Goal: Task Accomplishment & Management: Use online tool/utility

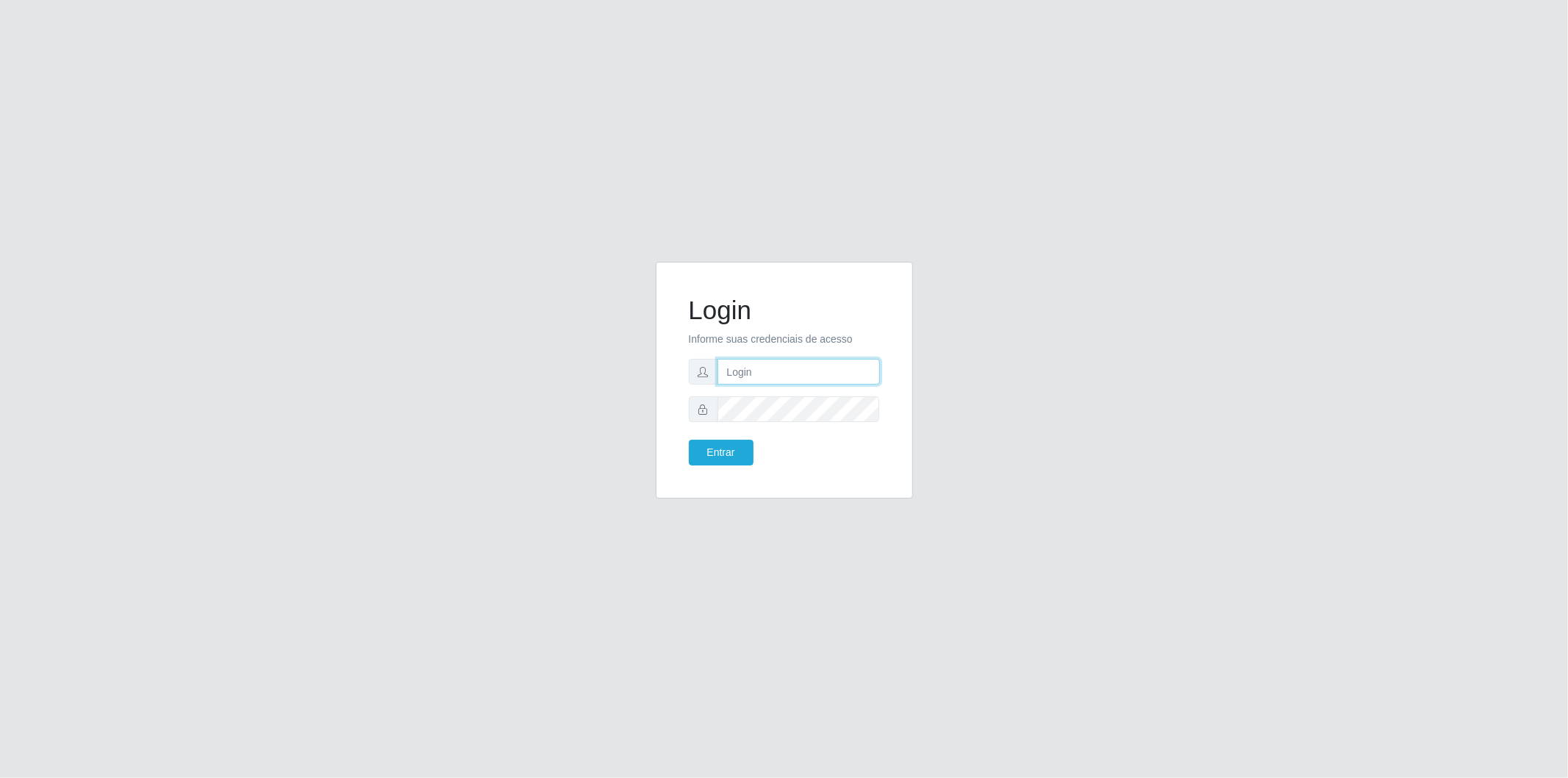
click at [832, 359] on input "text" at bounding box center [798, 372] width 162 height 26
type input "[EMAIL_ADDRESS][DOMAIN_NAME]"
click at [689, 439] on button "Entrar" at bounding box center [721, 452] width 65 height 26
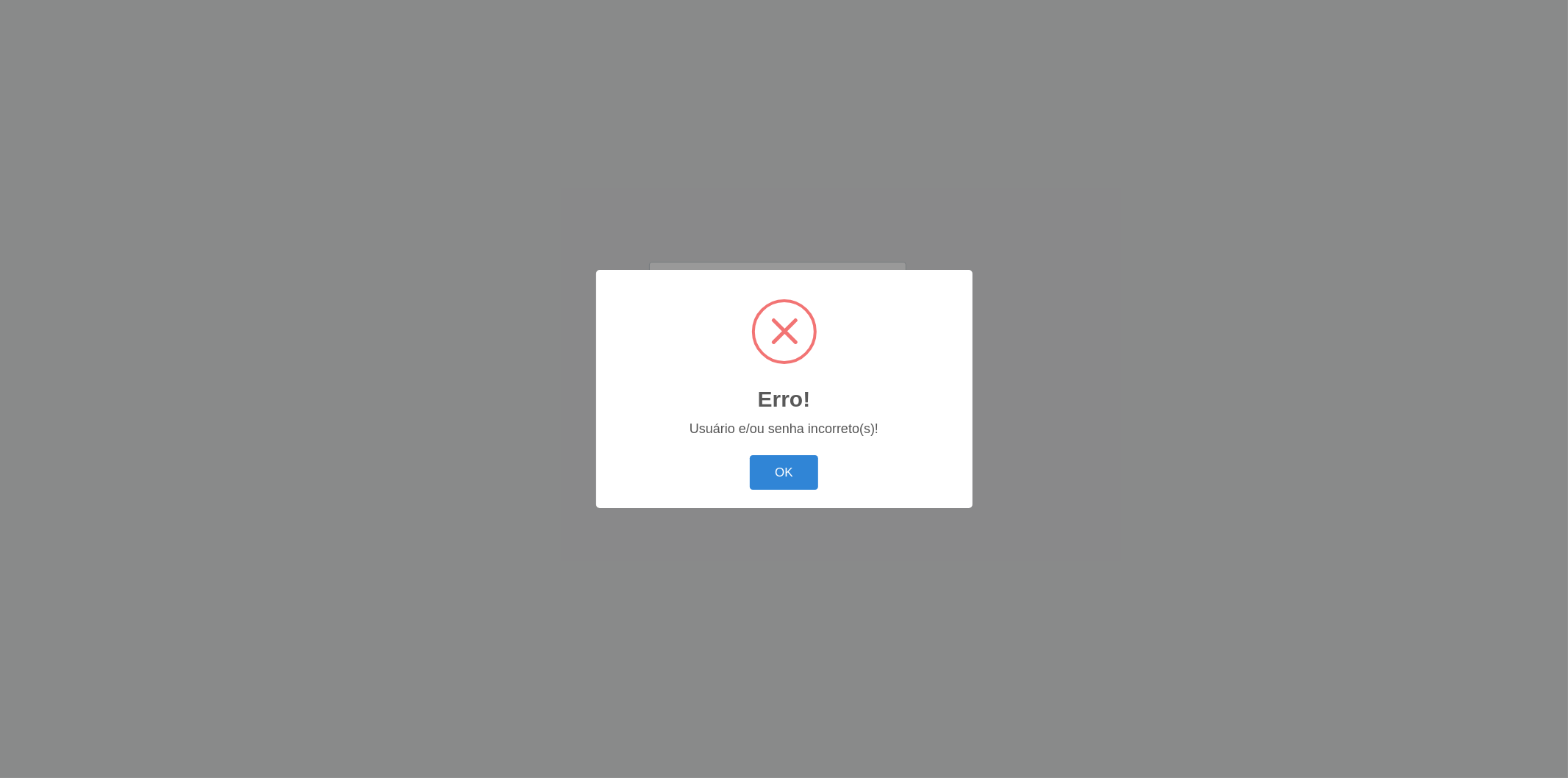
click at [750, 455] on button "OK" at bounding box center [784, 472] width 68 height 35
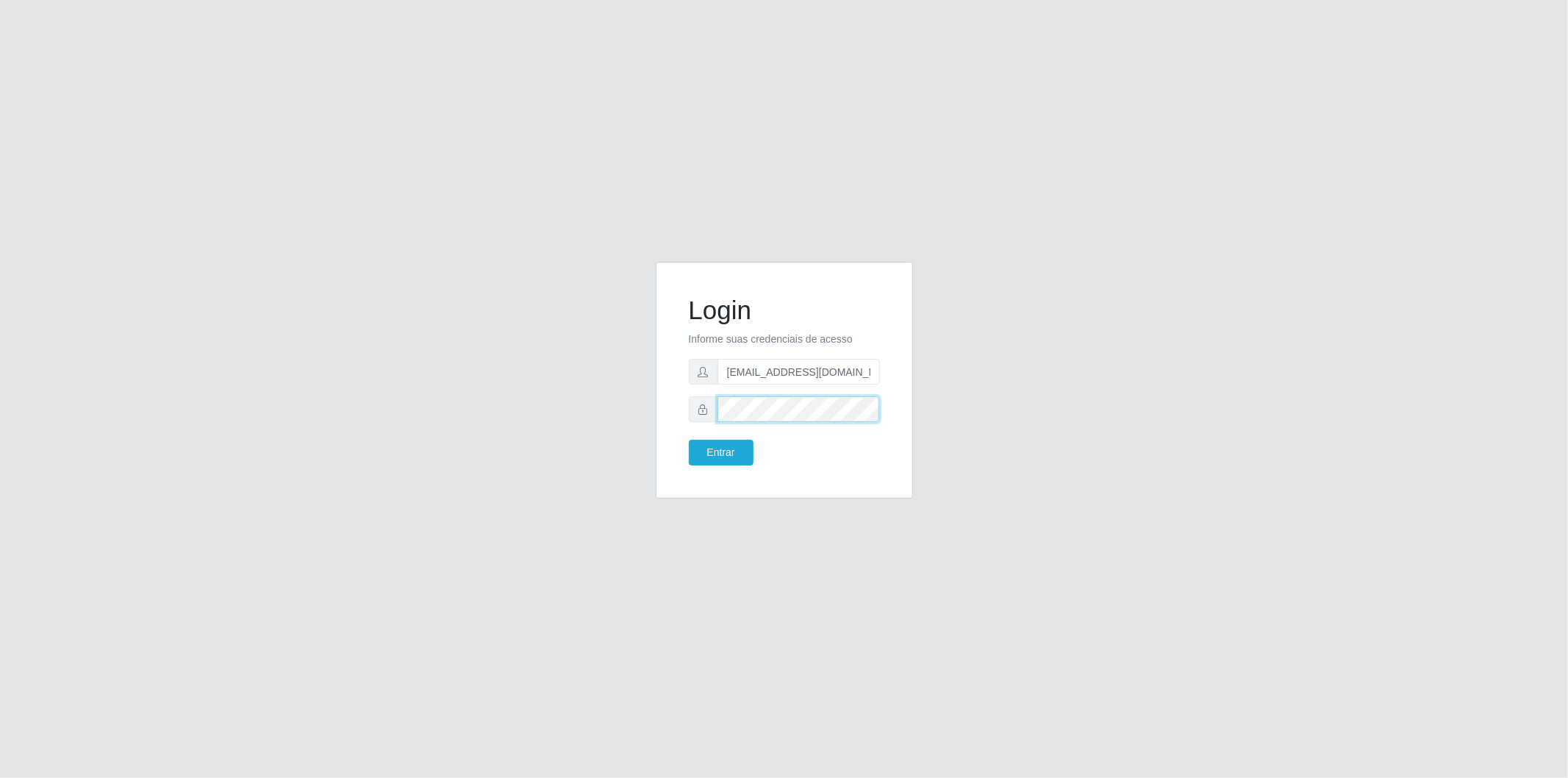
click at [689, 439] on button "Entrar" at bounding box center [721, 452] width 65 height 26
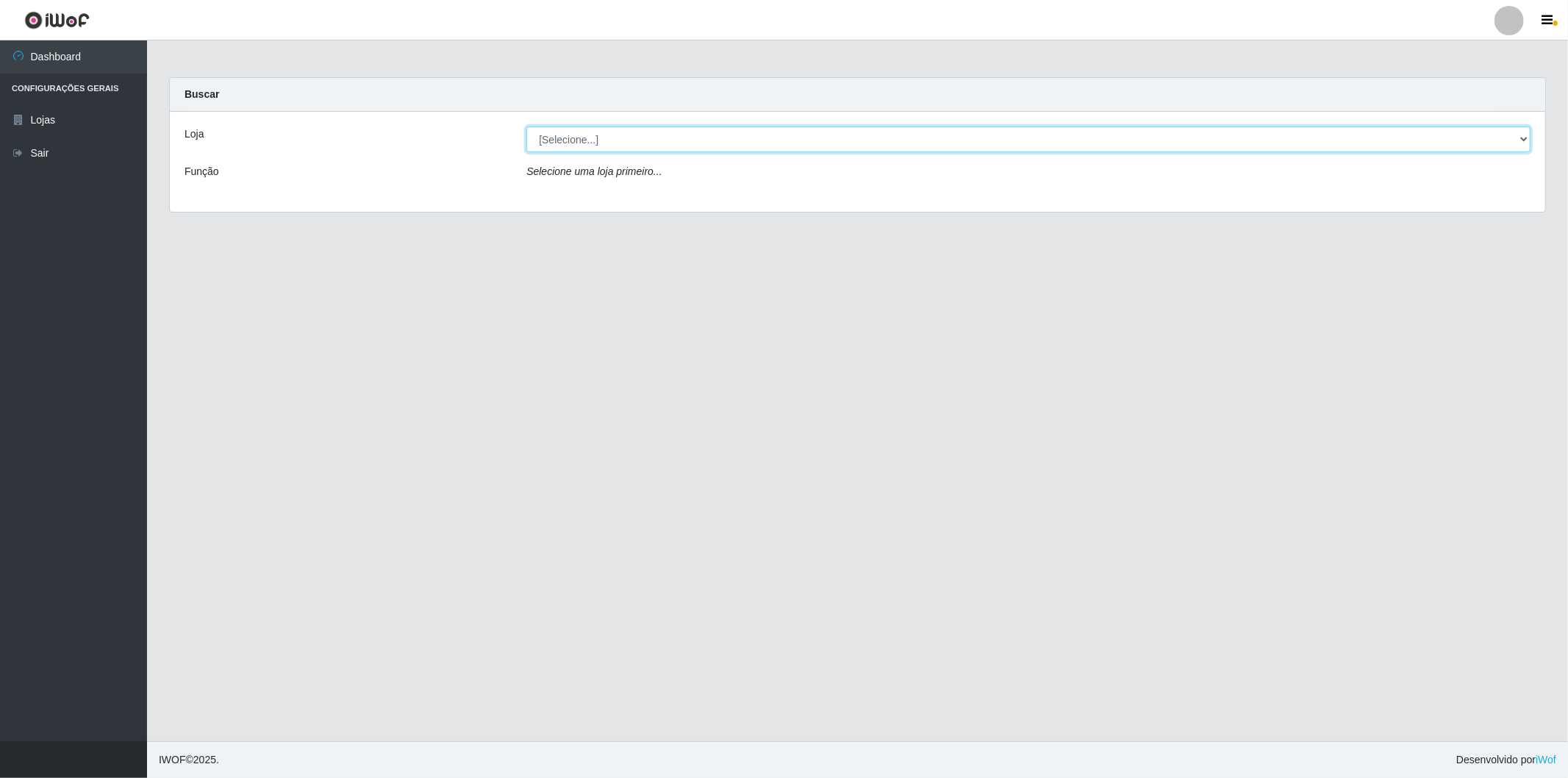
click at [572, 139] on select "[Selecione...] BomQueSó Agreste - Loja 2" at bounding box center [1028, 139] width 1004 height 26
select select "214"
click at [526, 126] on select "[Selecione...] BomQueSó Agreste - Loja 2" at bounding box center [1028, 139] width 1004 height 26
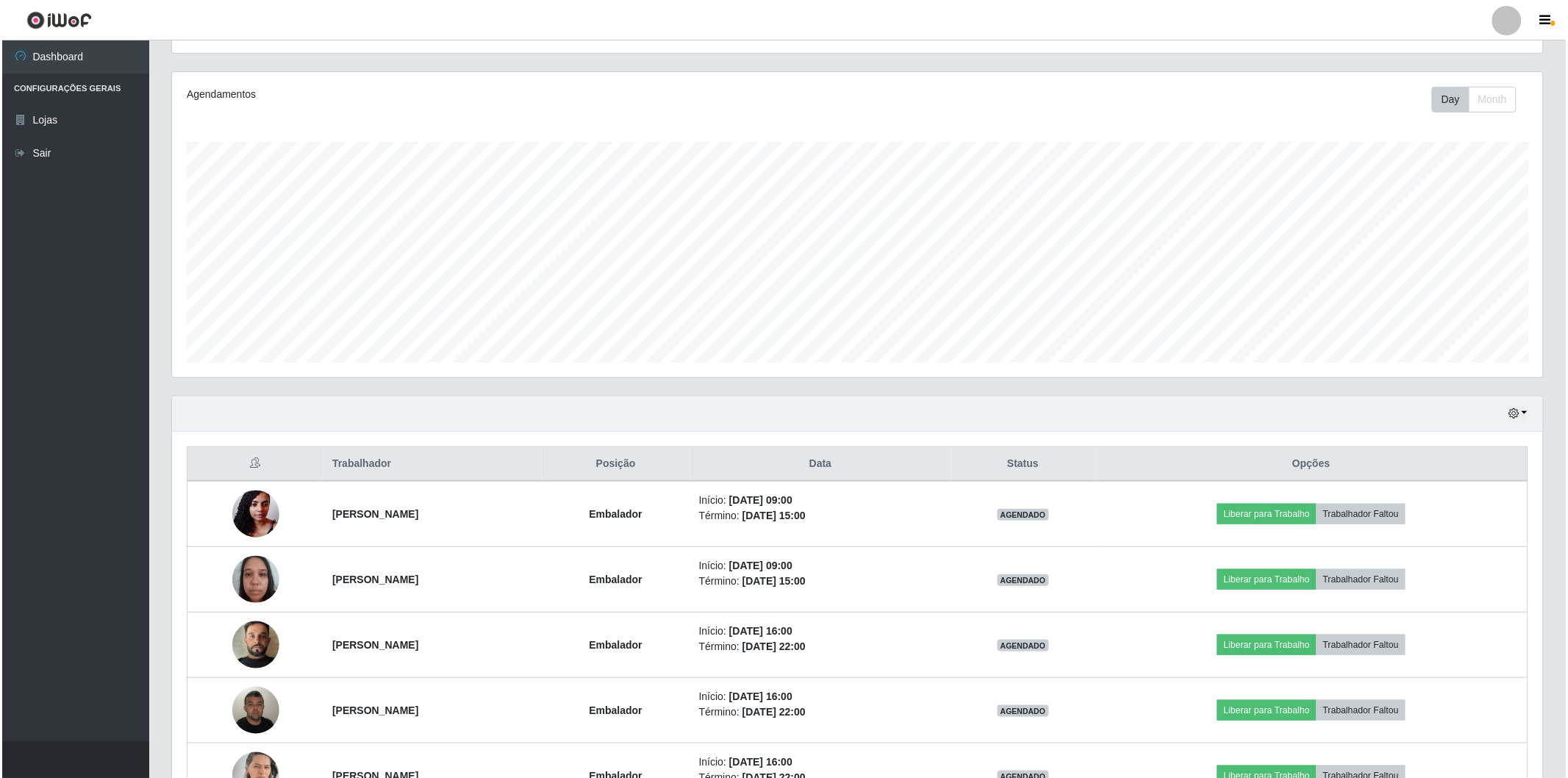
scroll to position [245, 0]
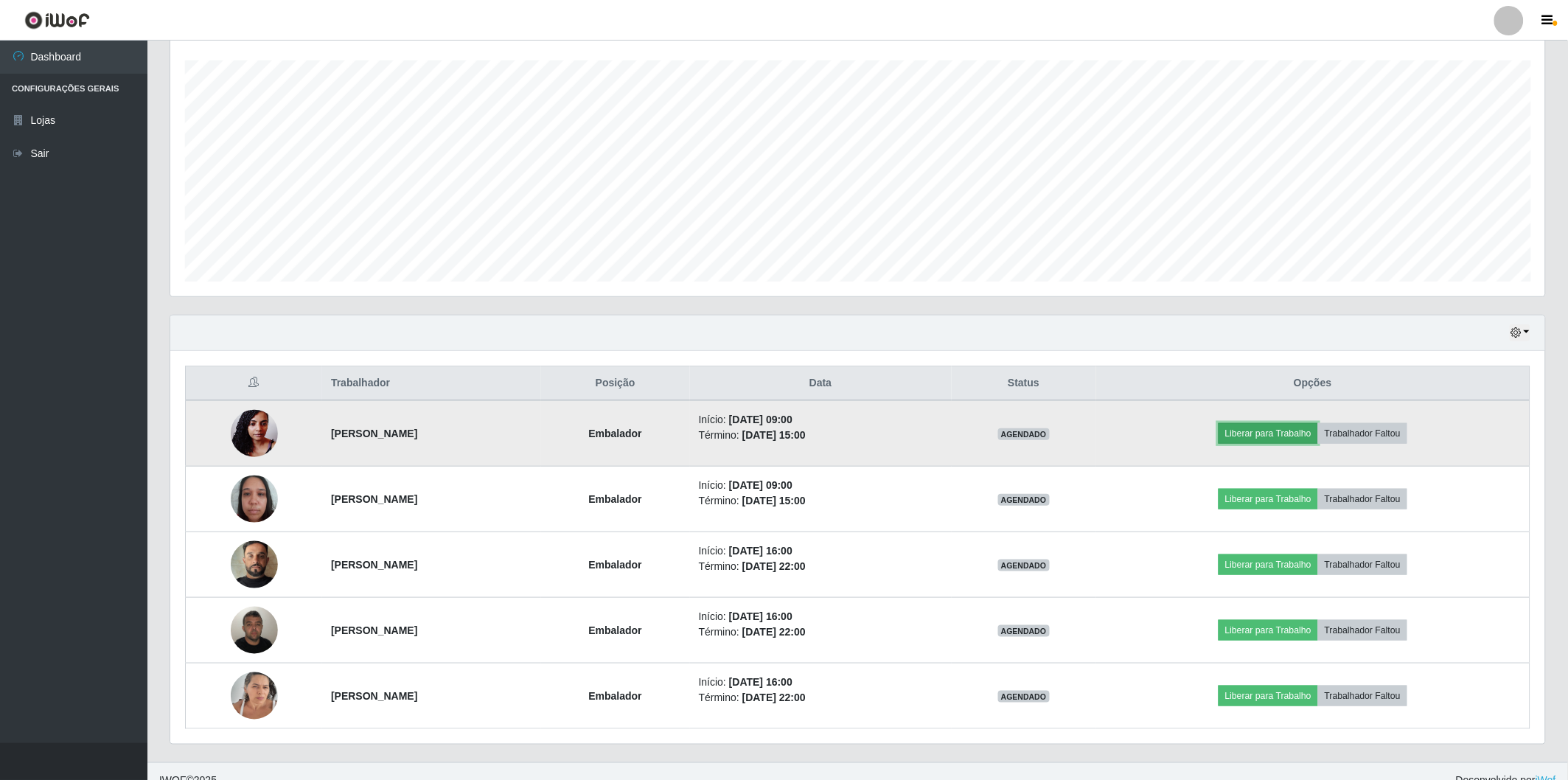
click at [1266, 429] on button "Liberar para Trabalho" at bounding box center [1268, 433] width 99 height 20
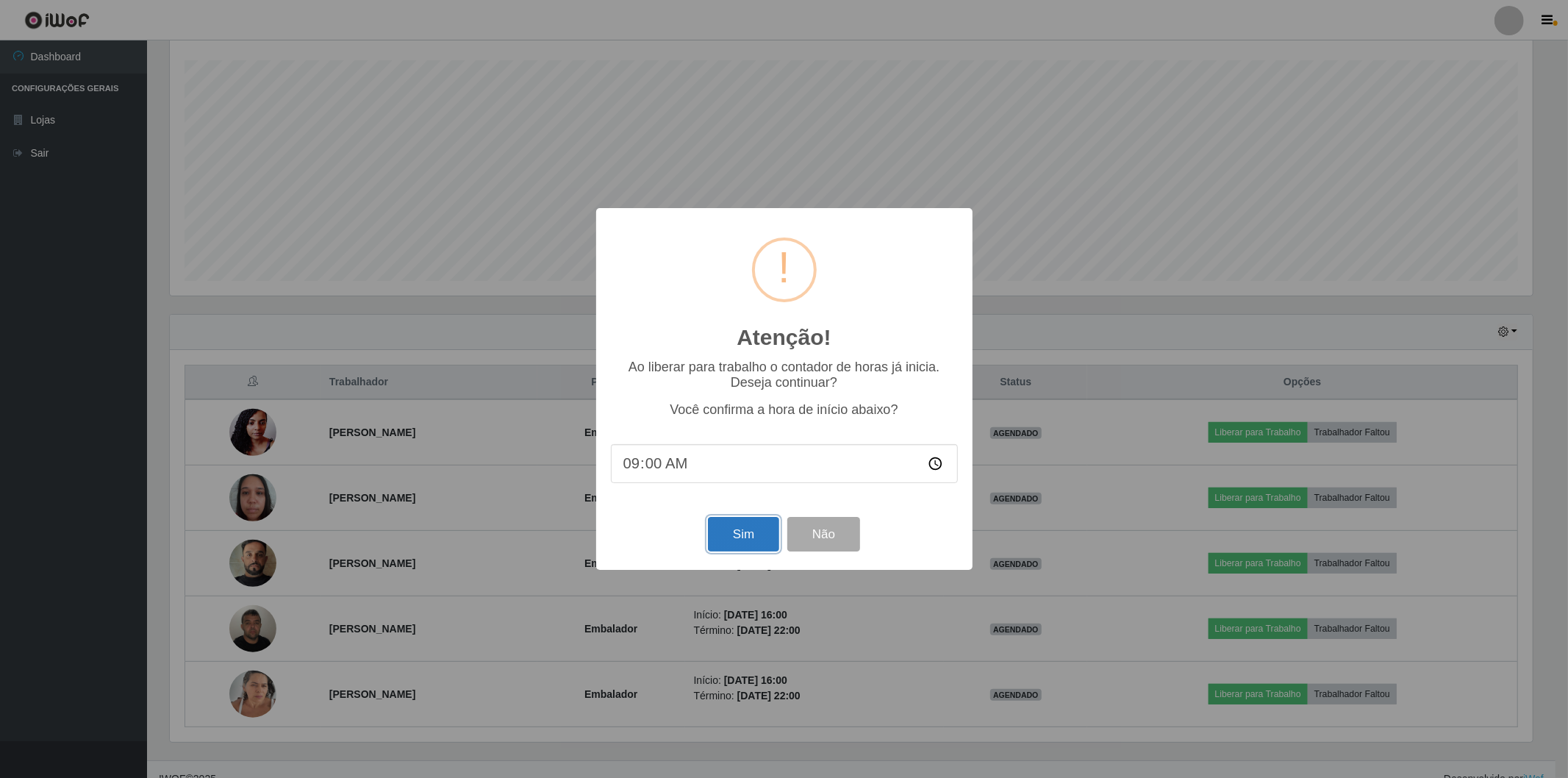
click at [762, 533] on button "Sim" at bounding box center [744, 534] width 71 height 35
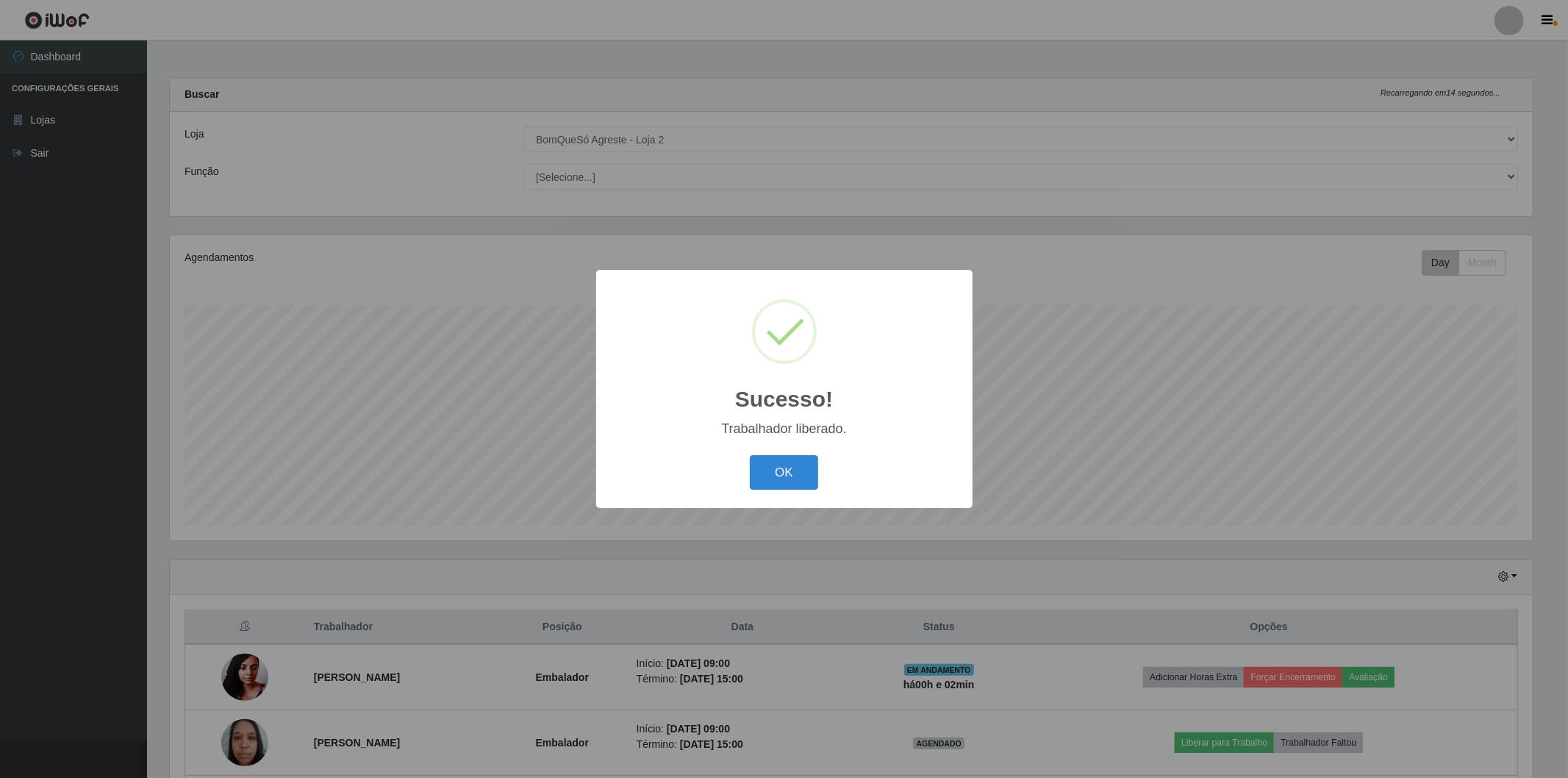
click at [792, 454] on div "OK Cancel" at bounding box center [784, 472] width 347 height 42
click at [805, 467] on button "OK" at bounding box center [784, 472] width 68 height 35
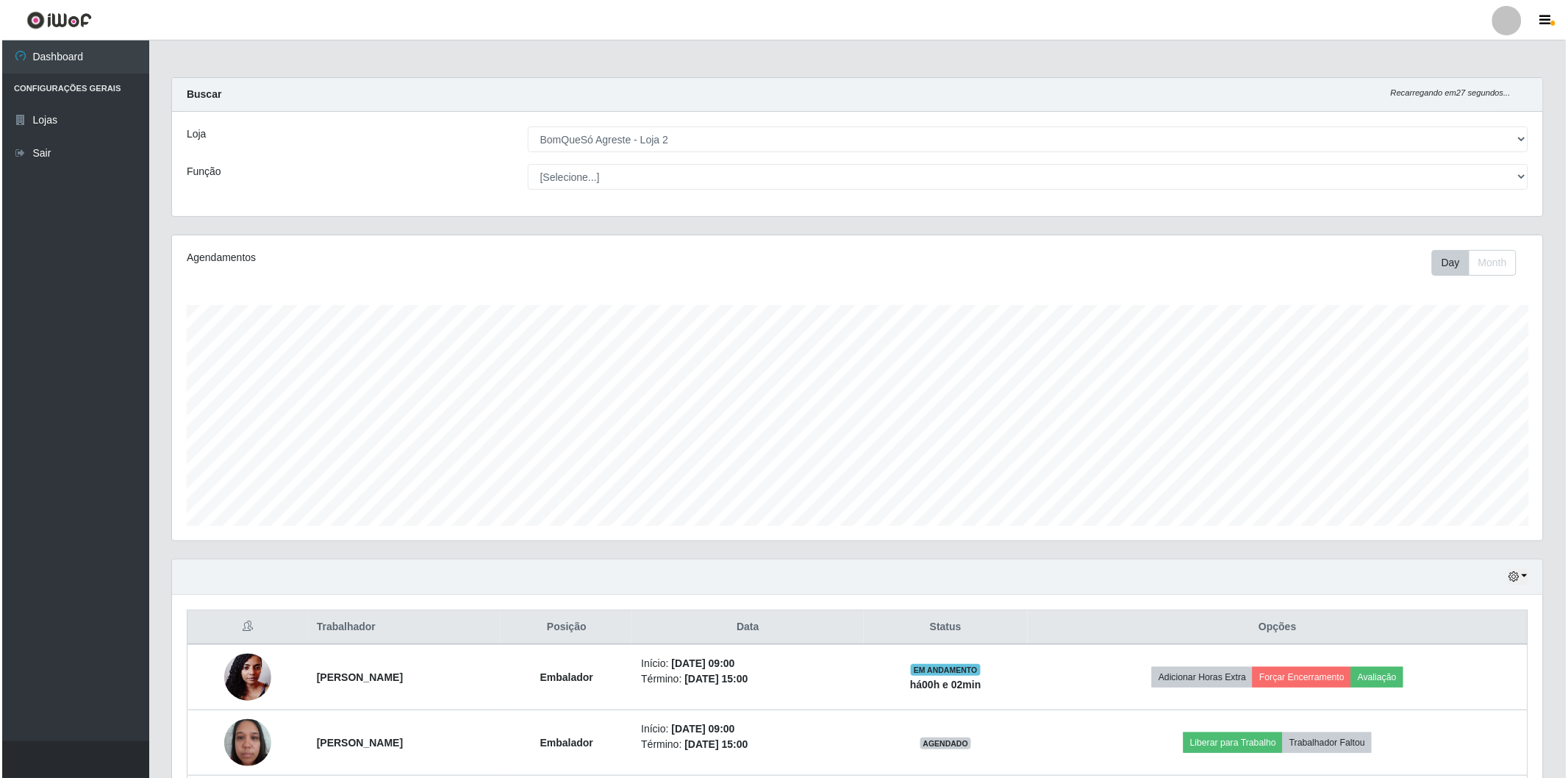
scroll to position [163, 0]
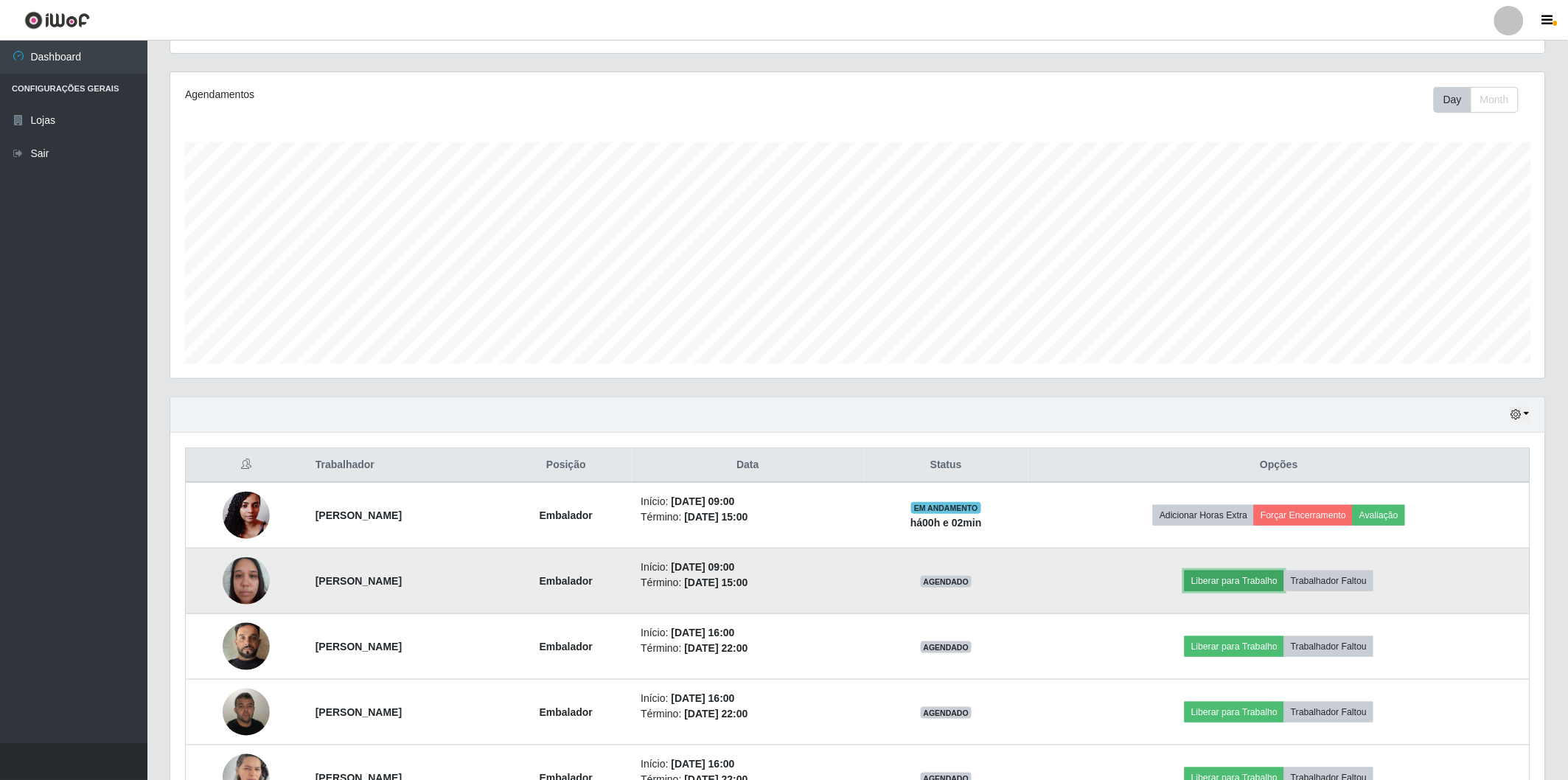
click at [1282, 586] on button "Liberar para Trabalho" at bounding box center [1235, 580] width 99 height 20
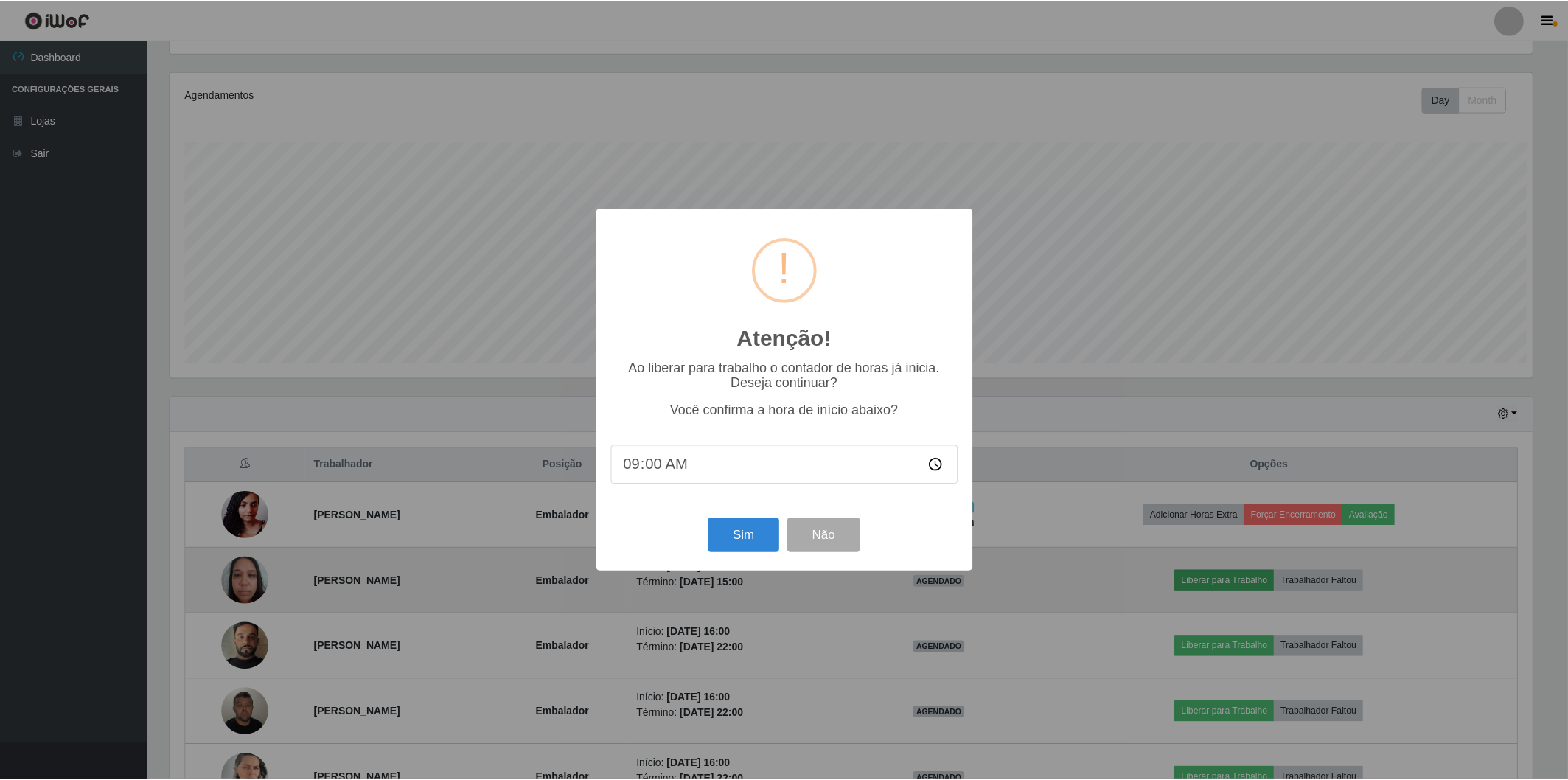
scroll to position [306, 1366]
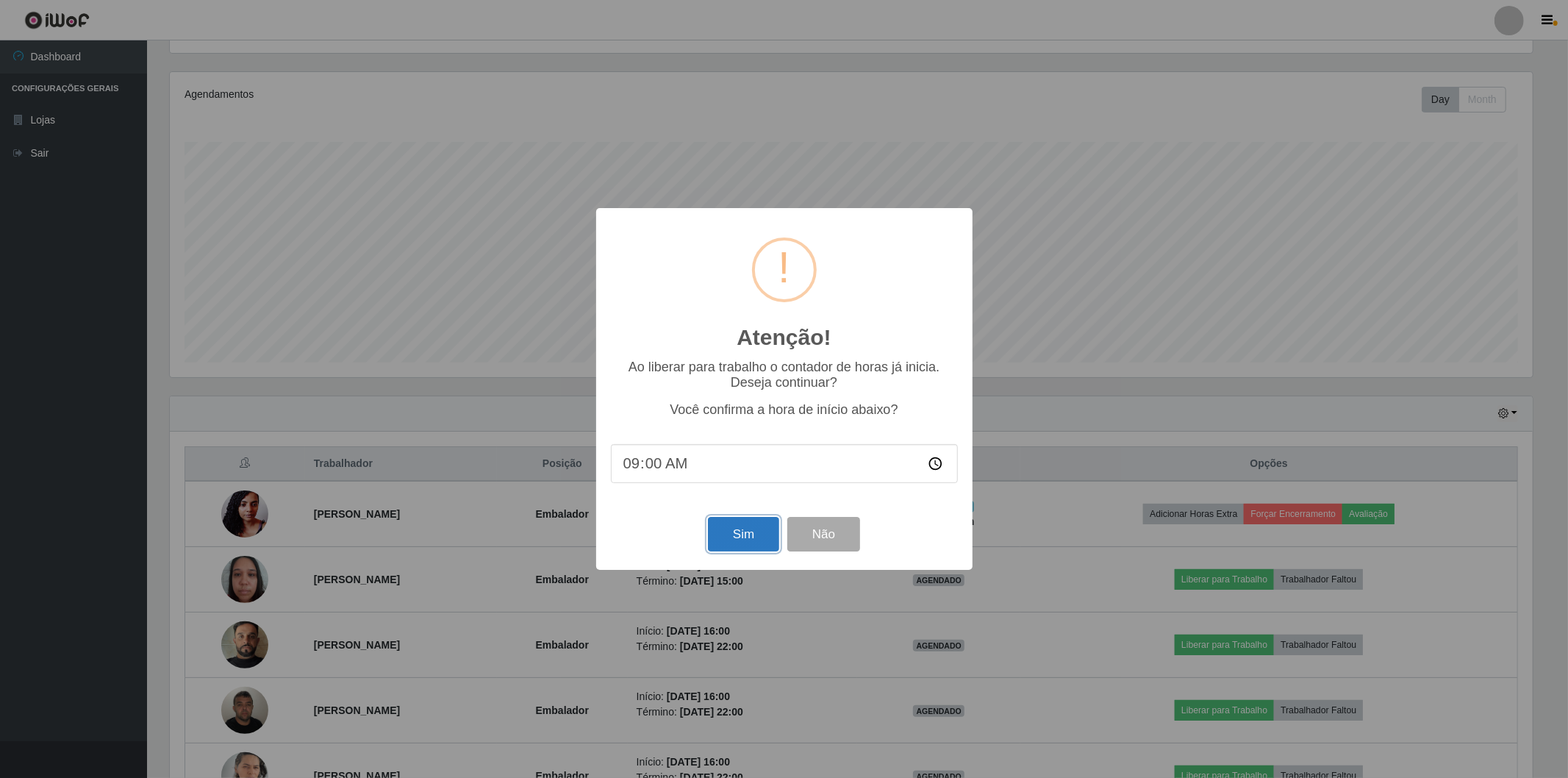
click at [746, 531] on button "Sim" at bounding box center [744, 534] width 71 height 35
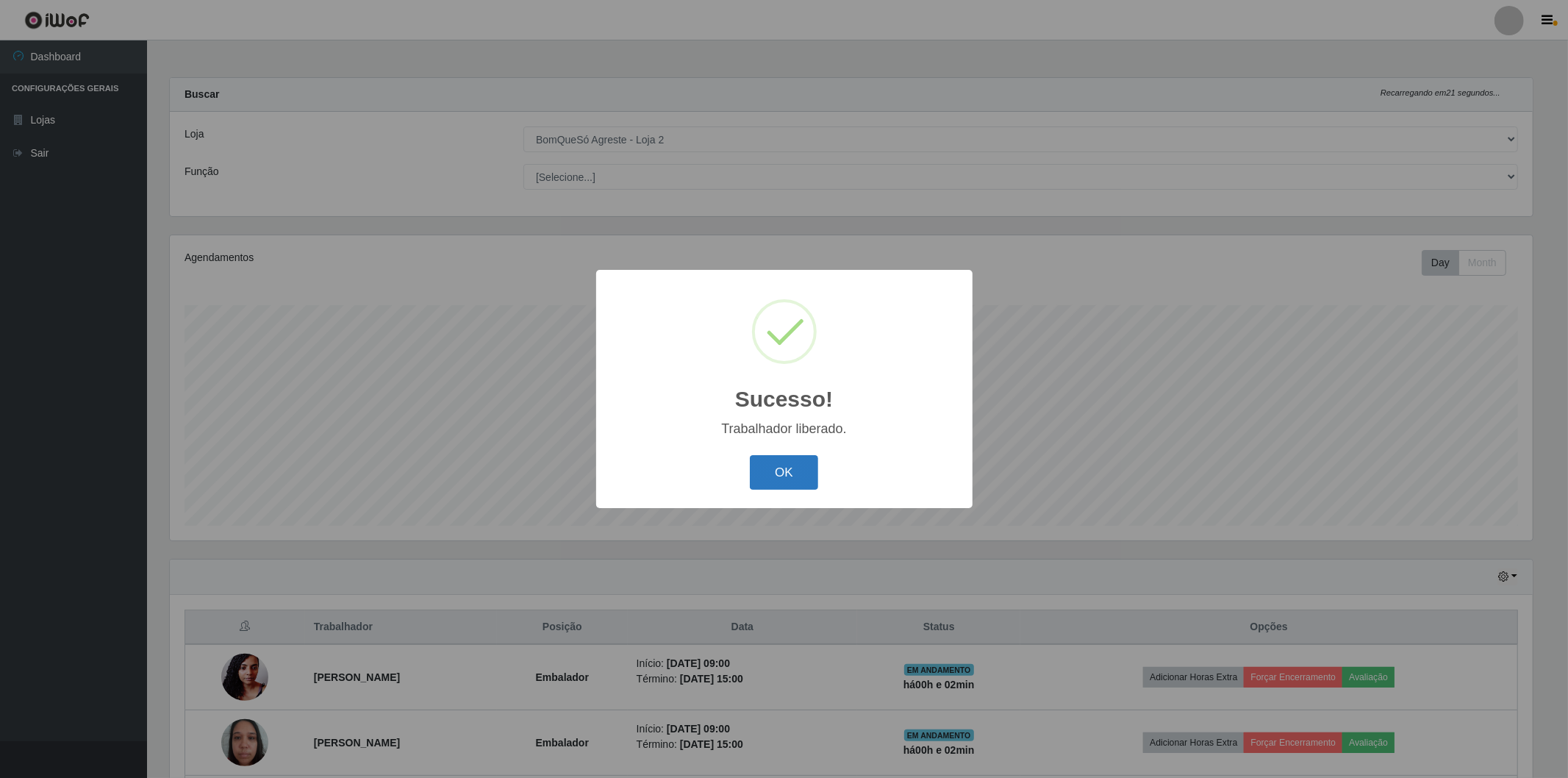
click at [801, 469] on button "OK" at bounding box center [784, 472] width 68 height 35
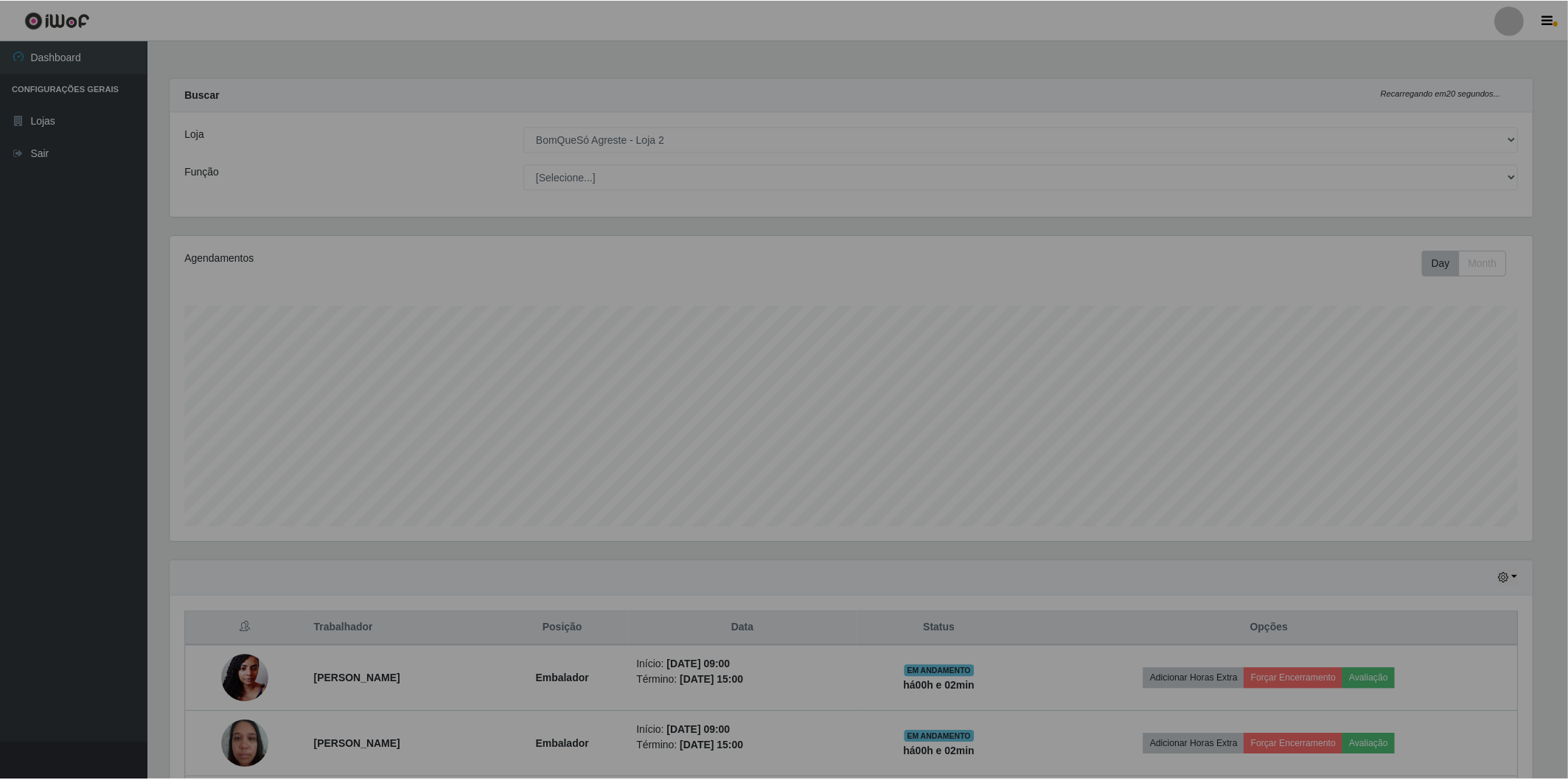
scroll to position [306, 1375]
